Goal: Information Seeking & Learning: Compare options

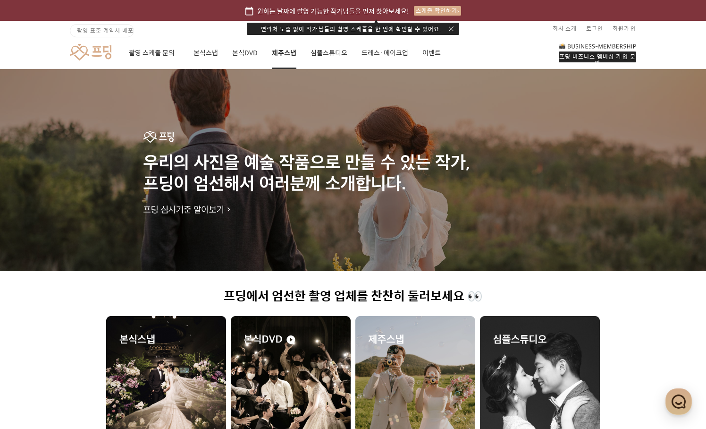
click at [275, 51] on link "제주스냅" at bounding box center [284, 53] width 25 height 32
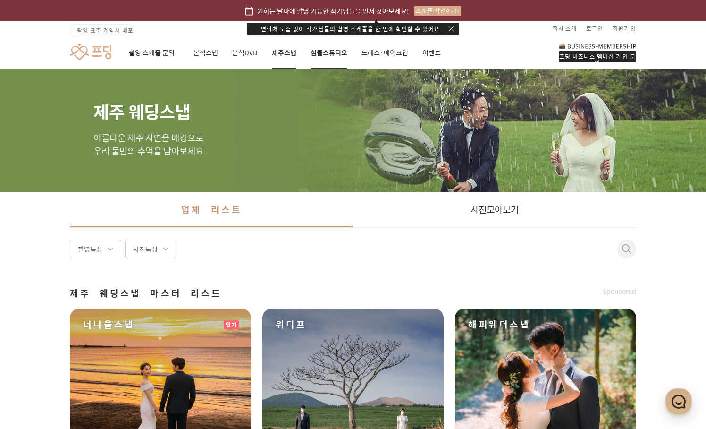
click at [325, 53] on link "심플스튜디오" at bounding box center [329, 53] width 37 height 32
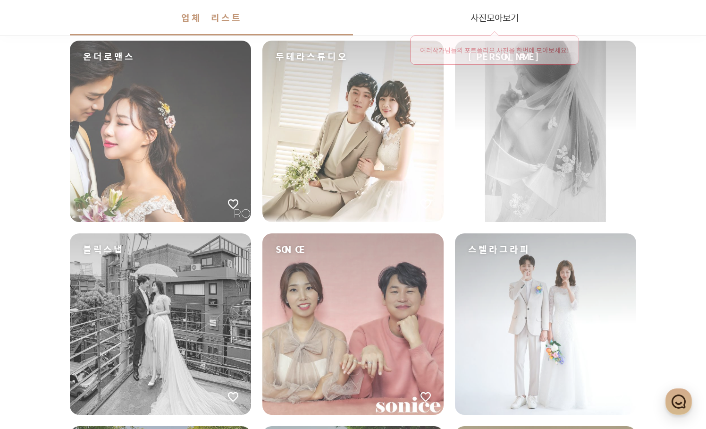
scroll to position [472, 0]
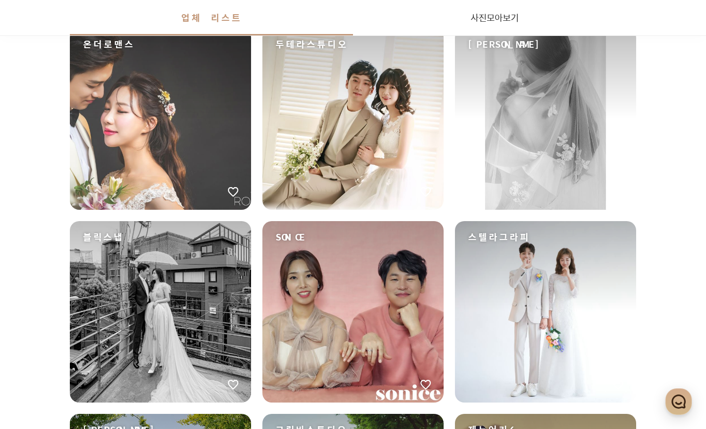
click at [547, 280] on div "스텔라그라피" at bounding box center [545, 311] width 181 height 181
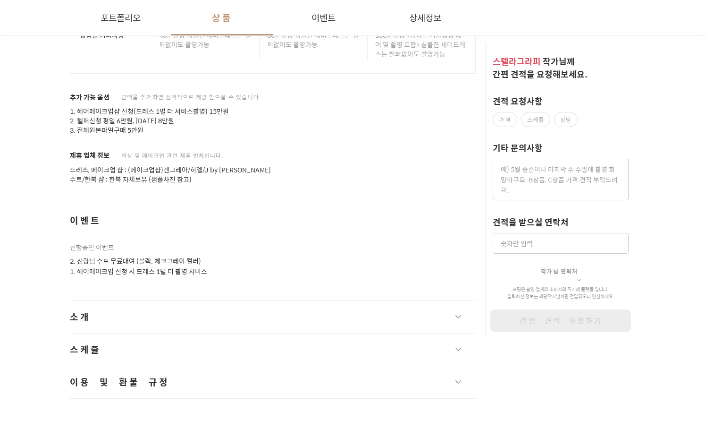
scroll to position [1963, 0]
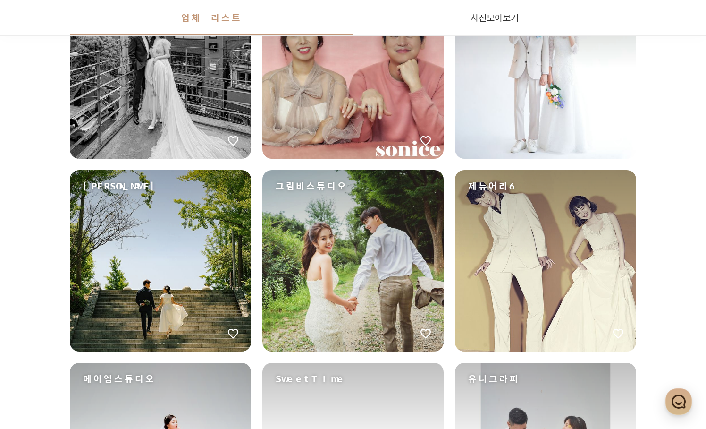
scroll to position [850, 0]
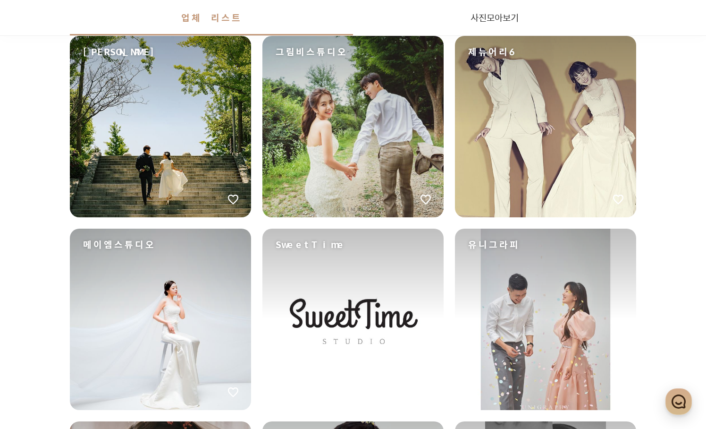
click at [372, 142] on div "그림비스튜디오" at bounding box center [352, 126] width 181 height 181
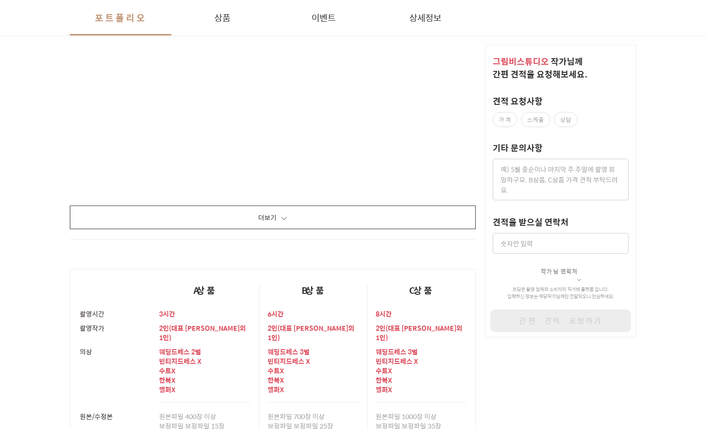
scroll to position [1213, 0]
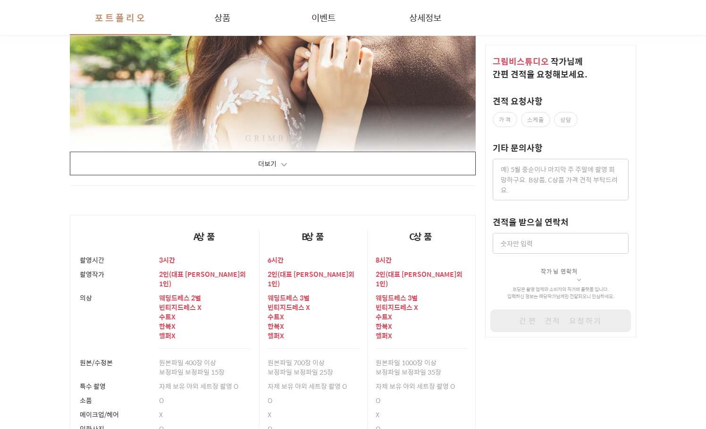
click at [314, 166] on button "더보기" at bounding box center [273, 164] width 406 height 24
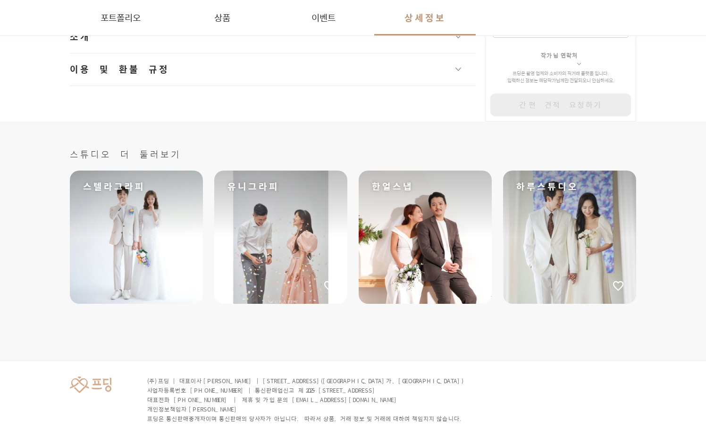
scroll to position [16505, 0]
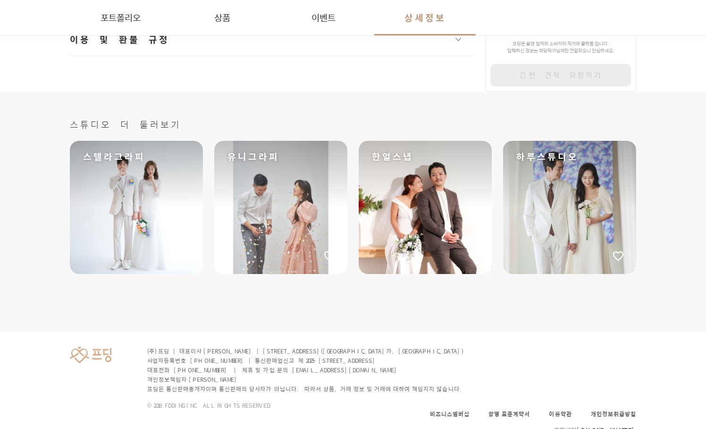
click at [427, 156] on div "한얼스냅" at bounding box center [425, 207] width 133 height 133
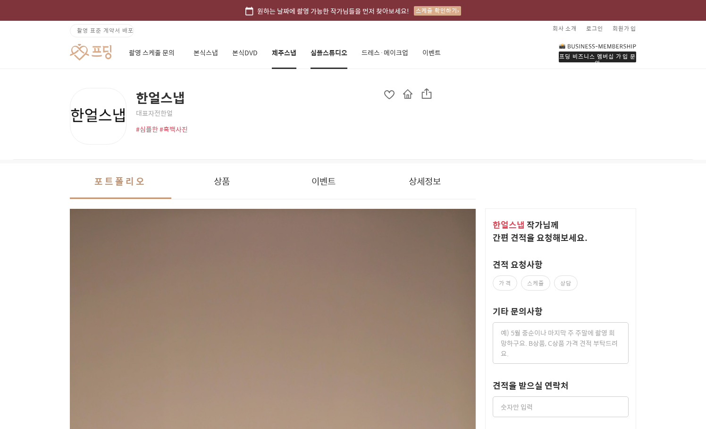
click at [281, 51] on link "제주스냅" at bounding box center [284, 53] width 25 height 32
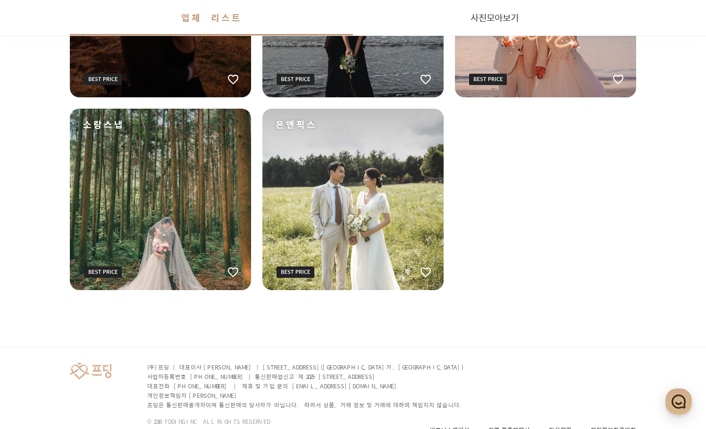
scroll to position [1652, 0]
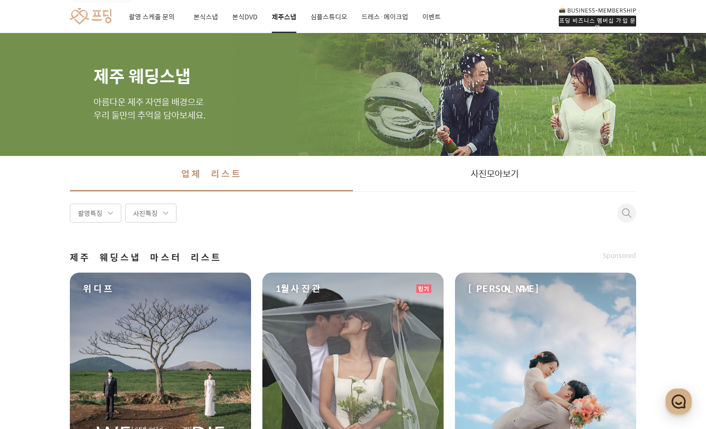
scroll to position [0, 0]
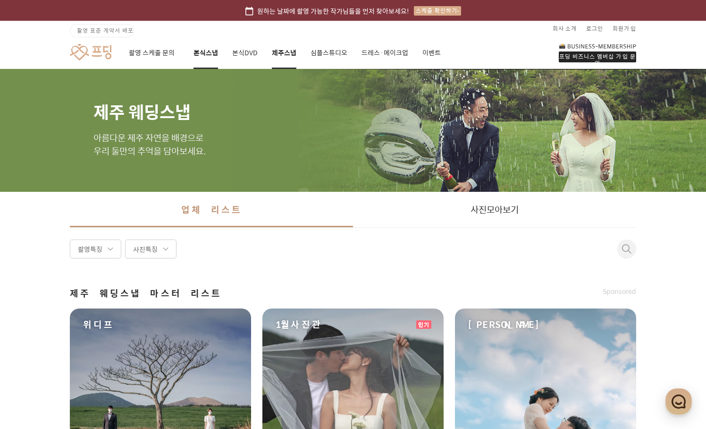
click at [210, 47] on link "본식스냅" at bounding box center [206, 53] width 25 height 32
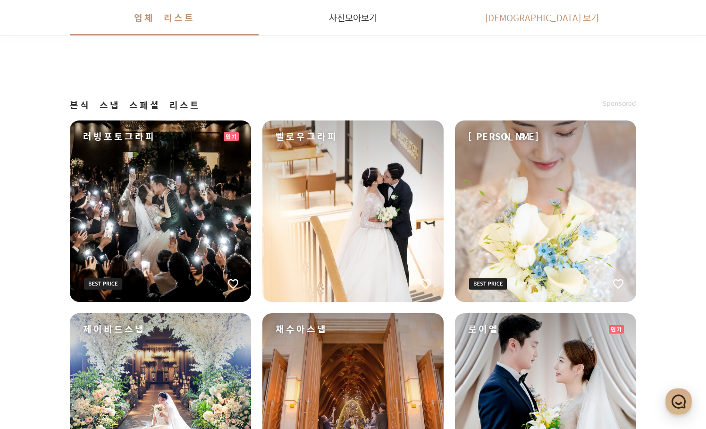
scroll to position [1038, 0]
click at [259, 82] on div "본식 스냅 마스터 리스트 Sponsored [PERSON_NAME]스냅 [PERSON_NAME]나스냅 그라파인스튜디오 유니그라피 인기 픽모먼트…" at bounding box center [353, 52] width 566 height 1656
click at [276, 69] on div "본식 스냅 마스터 리스트 Sponsored [PERSON_NAME]스냅 [PERSON_NAME]나스냅 그라파인스튜디오 유니그라피 인기 픽모먼트…" at bounding box center [353, 52] width 566 height 1656
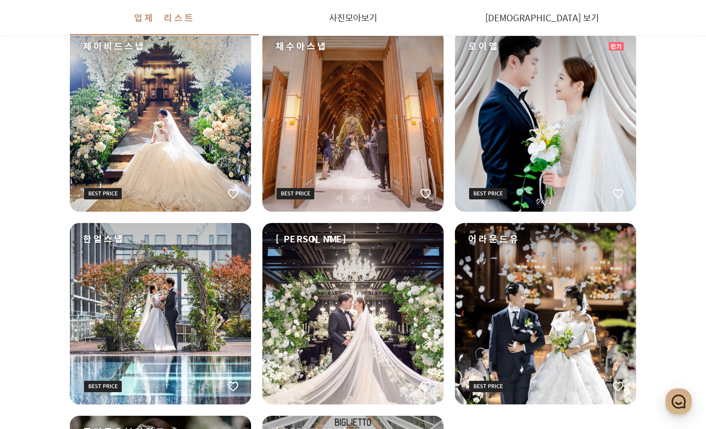
scroll to position [1274, 0]
